Goal: Information Seeking & Learning: Learn about a topic

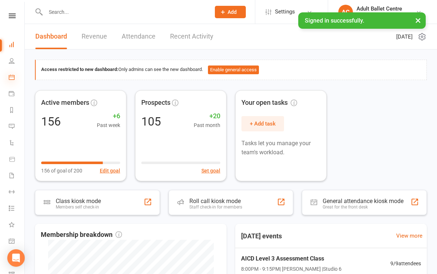
click at [11, 79] on icon at bounding box center [12, 77] width 6 height 6
click at [173, 43] on link "Recent Activity" at bounding box center [191, 36] width 43 height 25
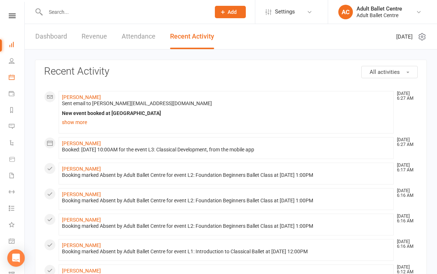
click at [15, 75] on link "Calendar" at bounding box center [17, 78] width 16 height 16
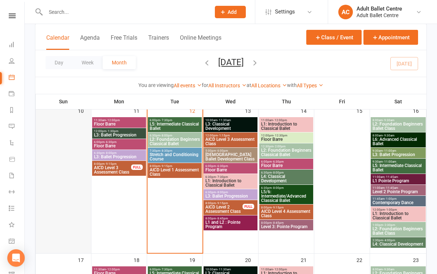
scroll to position [345, 0]
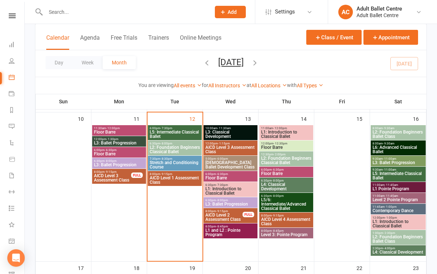
click at [164, 143] on span "- 8:00pm" at bounding box center [166, 143] width 12 height 3
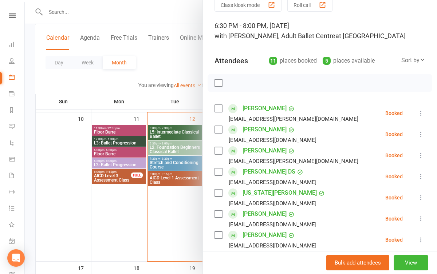
scroll to position [32, 0]
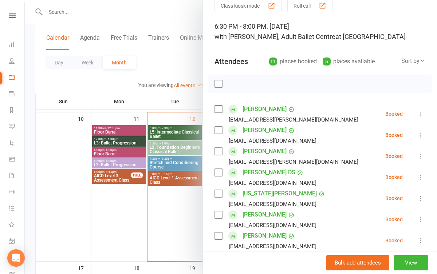
click at [165, 223] on div at bounding box center [231, 137] width 412 height 274
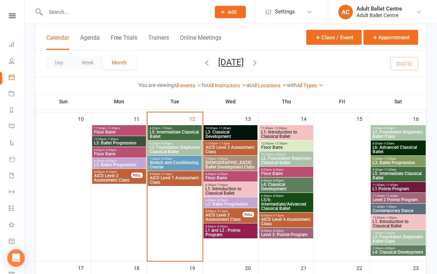
click at [180, 136] on span "L5: Intermediate Classical Ballet" at bounding box center [174, 134] width 51 height 9
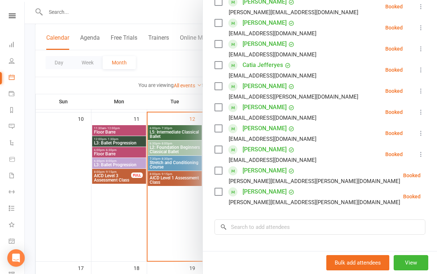
scroll to position [165, 0]
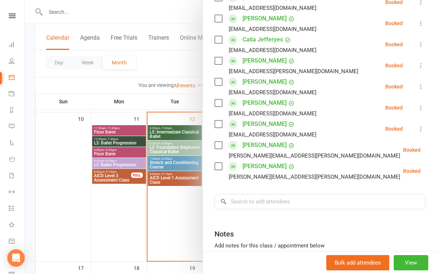
click at [161, 207] on div at bounding box center [231, 137] width 412 height 274
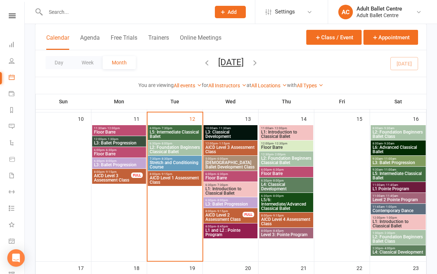
click at [166, 165] on span "Stretch and Conditioning Course" at bounding box center [174, 165] width 51 height 9
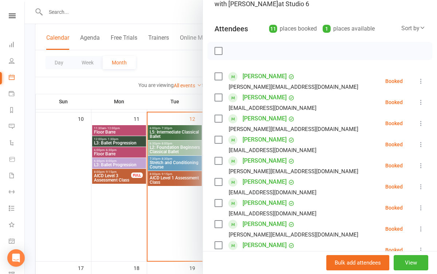
scroll to position [79, 0]
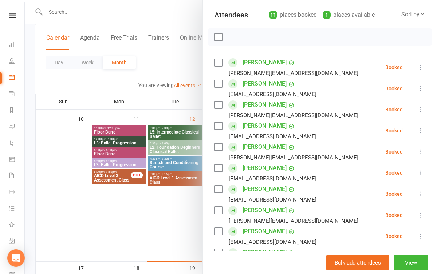
click at [177, 220] on div at bounding box center [231, 137] width 412 height 274
